Goal: Find specific page/section: Find specific page/section

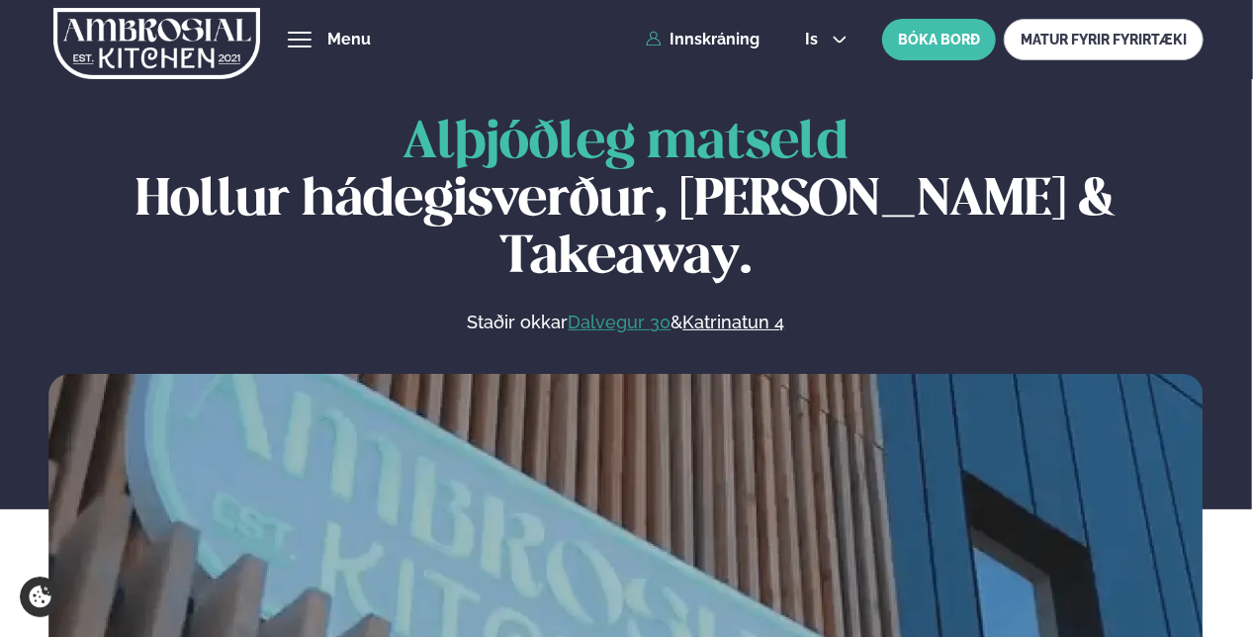
click at [616, 311] on link "Dalvegur 30" at bounding box center [619, 323] width 103 height 24
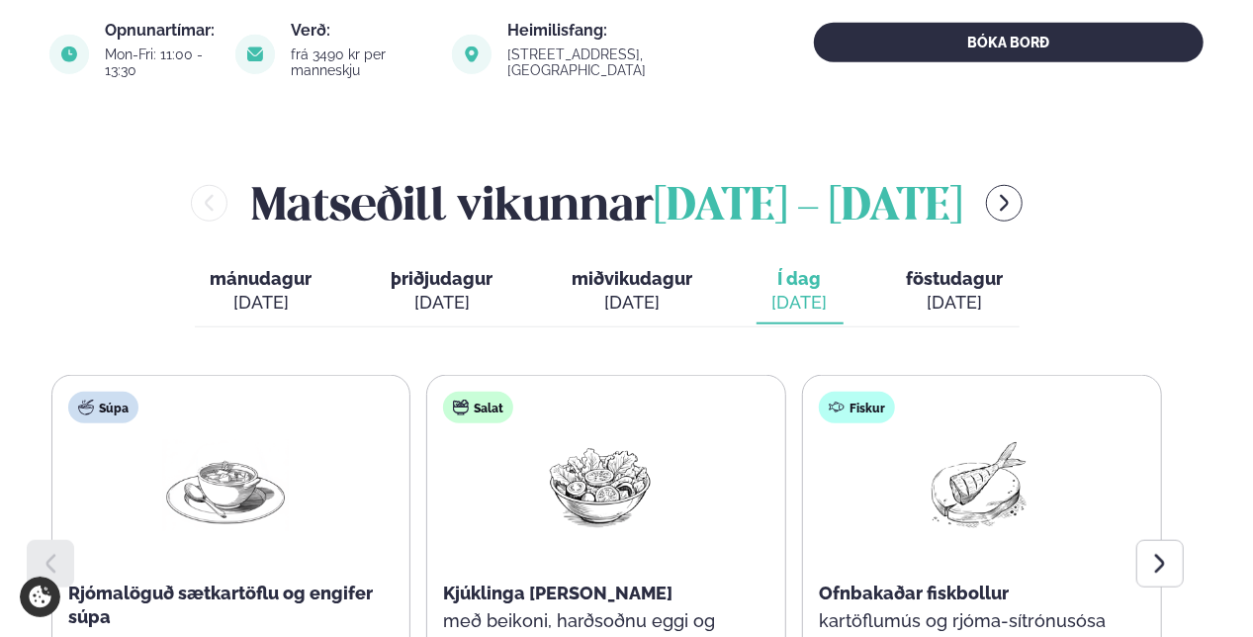
scroll to position [904, 0]
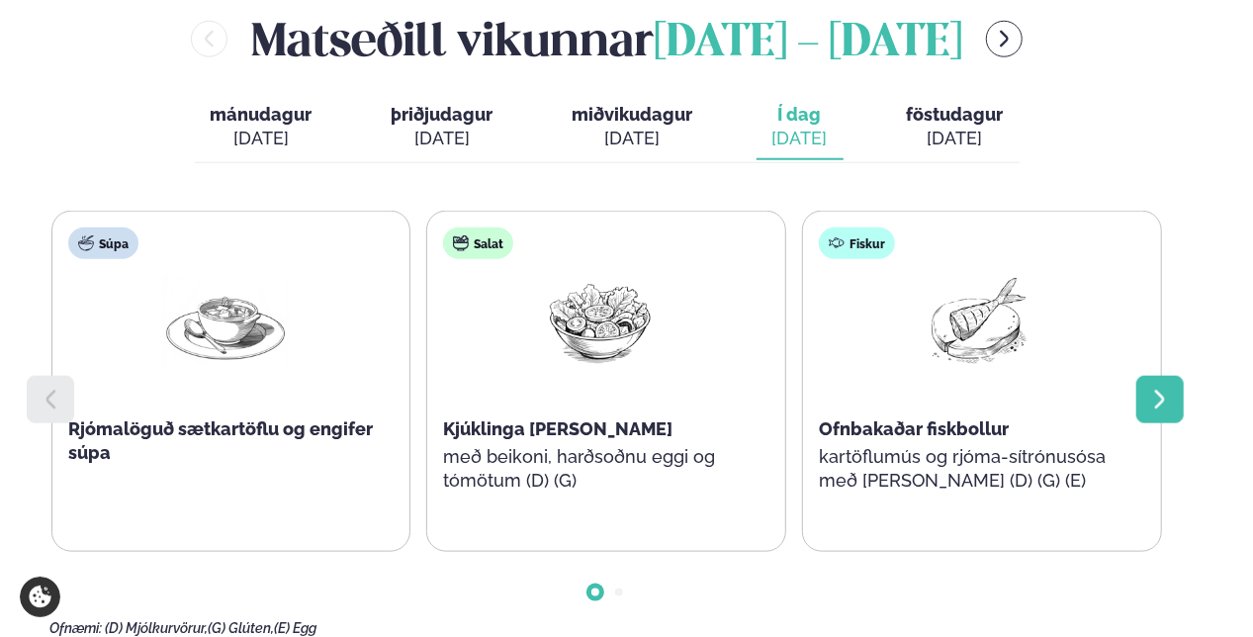
click at [1160, 390] on icon at bounding box center [1160, 399] width 10 height 19
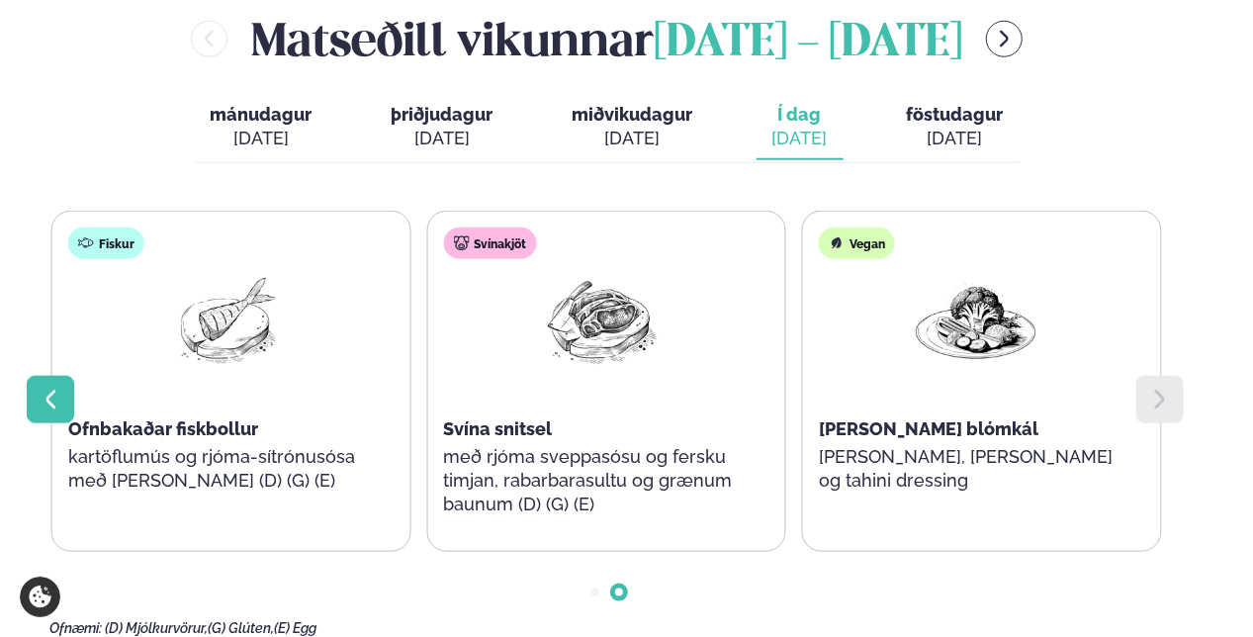
click at [45, 388] on icon at bounding box center [51, 400] width 24 height 24
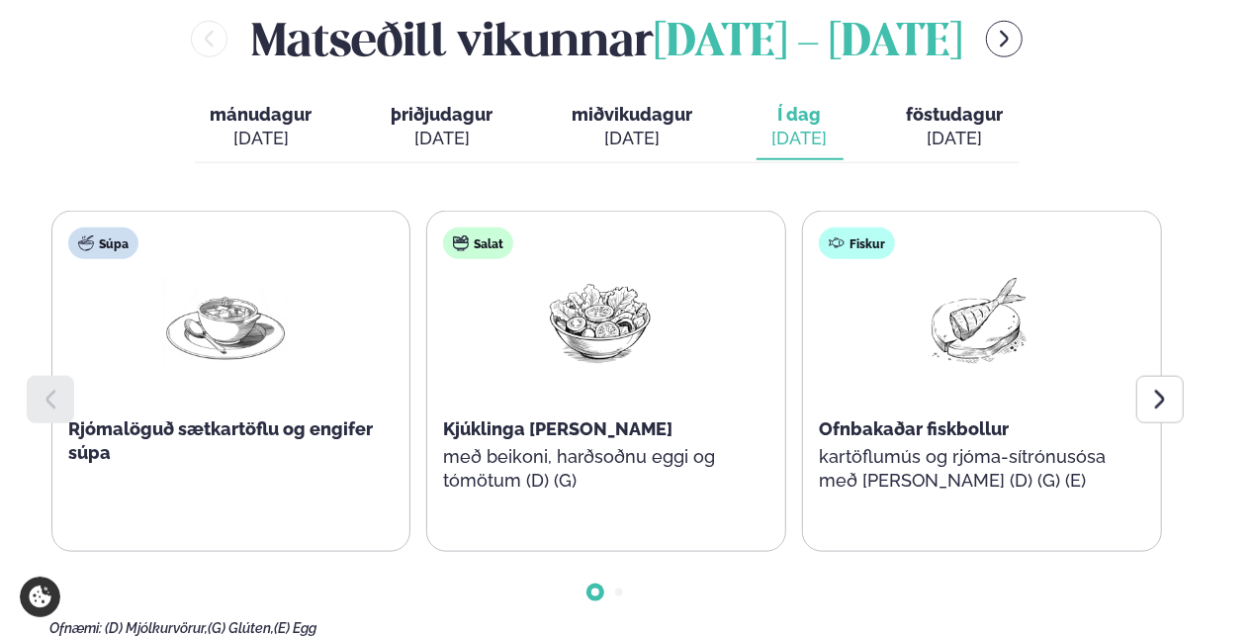
click at [45, 388] on icon at bounding box center [51, 400] width 24 height 24
click at [1157, 376] on div at bounding box center [1159, 399] width 47 height 47
